Goal: Check status: Check status

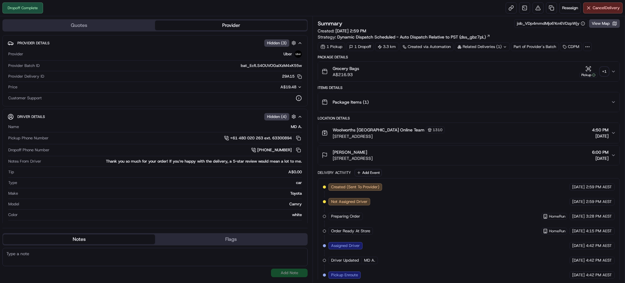
click at [489, 46] on div "Related Deliveries (1)" at bounding box center [482, 46] width 55 height 9
click at [490, 72] on span "270061542" at bounding box center [491, 71] width 22 height 5
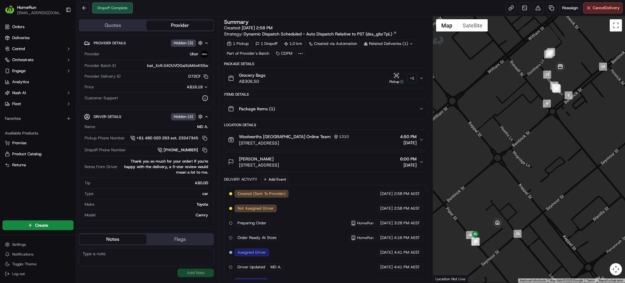
click at [412, 76] on div "+ 1" at bounding box center [412, 78] width 9 height 9
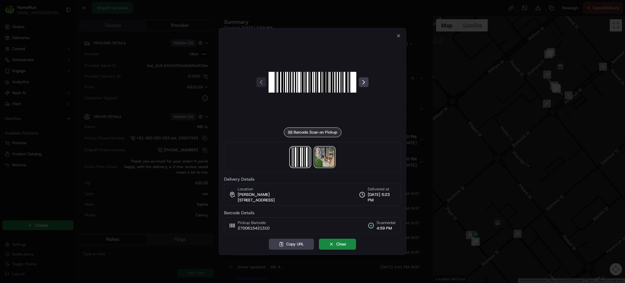
click at [321, 154] on img at bounding box center [325, 157] width 20 height 20
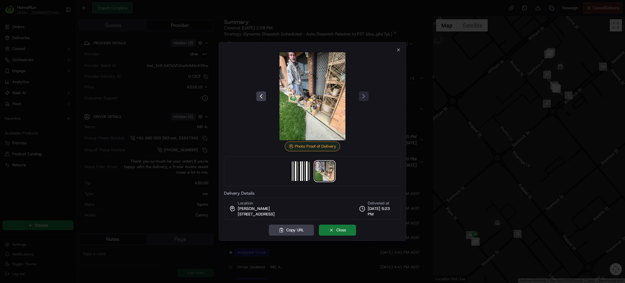
click at [340, 229] on button "Close" at bounding box center [337, 229] width 37 height 11
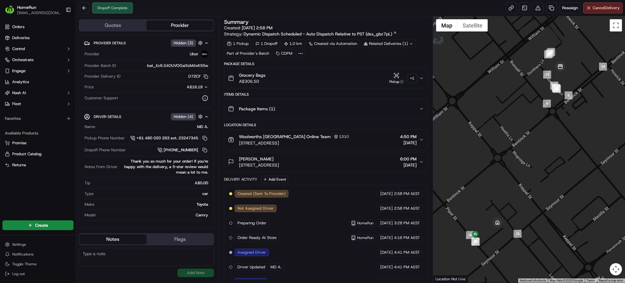
click at [421, 78] on icon "button" at bounding box center [421, 78] width 5 height 5
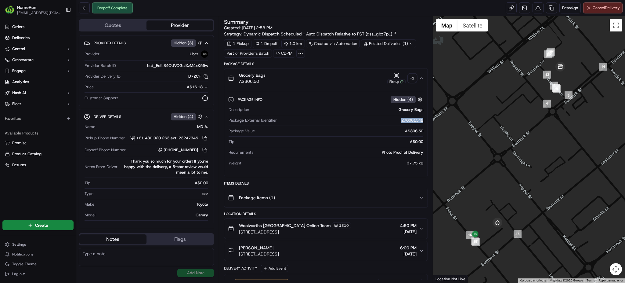
drag, startPoint x: 389, startPoint y: 118, endPoint x: 424, endPoint y: 120, distance: 35.4
click at [424, 120] on div "Package Info Hidden ( 4 ) Description Grocery Bags Package External Identifier …" at bounding box center [325, 130] width 203 height 84
copy div "270061542"
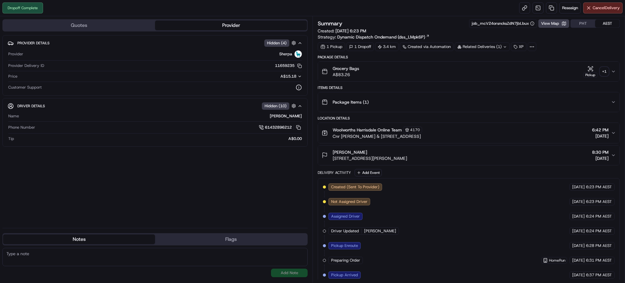
click at [606, 70] on div "+ 1" at bounding box center [604, 71] width 9 height 9
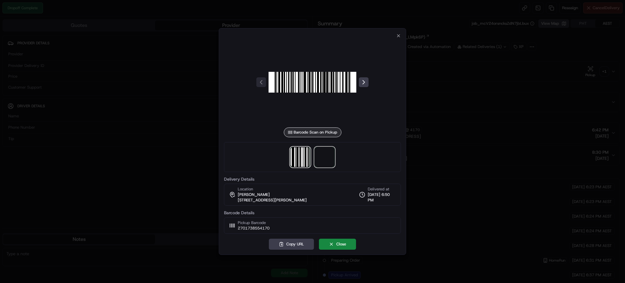
click at [317, 155] on span at bounding box center [325, 157] width 20 height 20
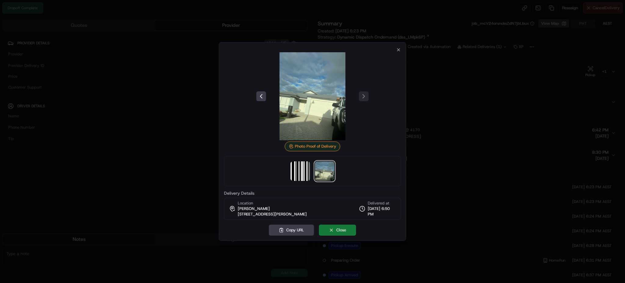
click at [341, 231] on button "Close" at bounding box center [337, 229] width 37 height 11
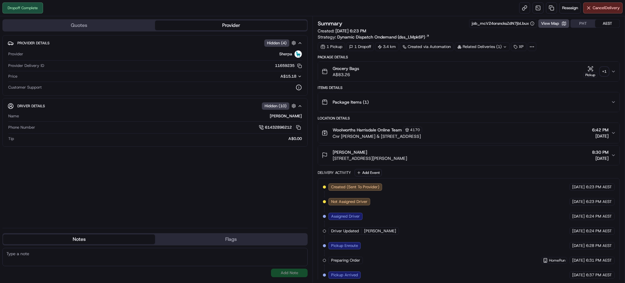
click at [486, 45] on div "Related Deliveries (1)" at bounding box center [482, 46] width 55 height 9
